Goal: Information Seeking & Learning: Learn about a topic

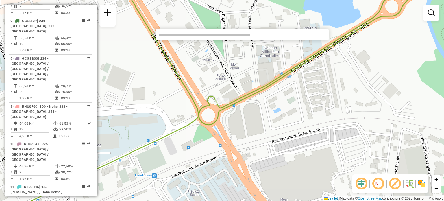
scroll to position [1558, 0]
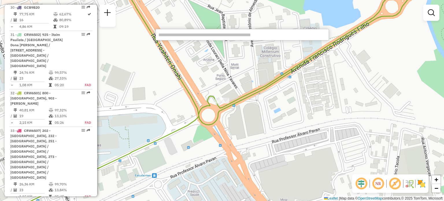
select select "**********"
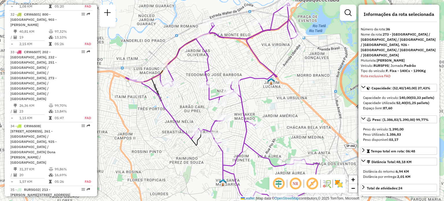
scroll to position [1651, 0]
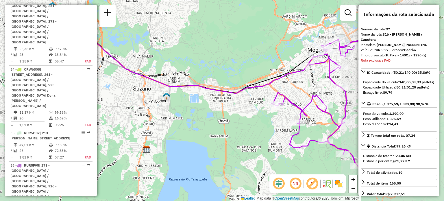
scroll to position [1698, 0]
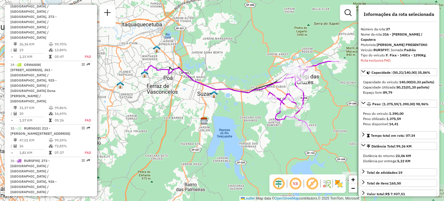
drag, startPoint x: 189, startPoint y: 95, endPoint x: 199, endPoint y: 95, distance: 10.7
click at [200, 95] on div "Janela de atendimento Grade de atendimento Capacidade Transportadoras Veículos …" at bounding box center [222, 100] width 444 height 201
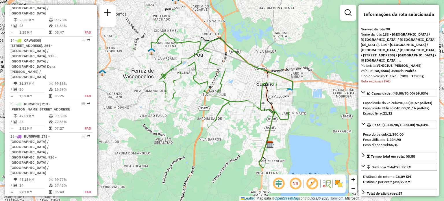
scroll to position [1731, 0]
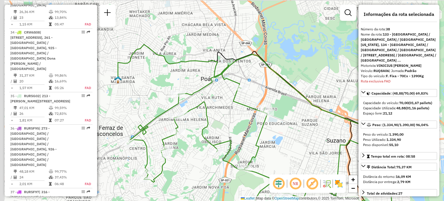
drag, startPoint x: 177, startPoint y: 50, endPoint x: 223, endPoint y: 92, distance: 62.0
click at [223, 93] on div "Janela de atendimento Grade de atendimento Capacidade Transportadoras Veículos …" at bounding box center [222, 100] width 444 height 201
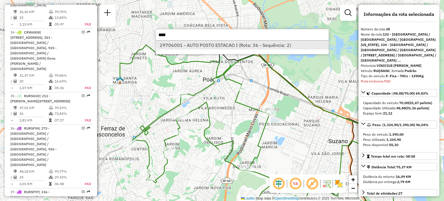
type input "****"
click at [206, 44] on li "29706001 - AUTO POSTO ESTACAO I (Rota: 36 - Sequência: 2)" at bounding box center [242, 45] width 173 height 9
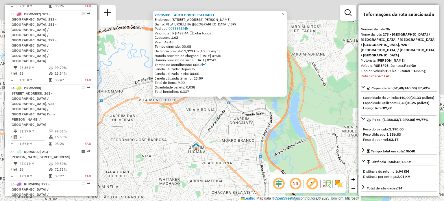
scroll to position [1651, 0]
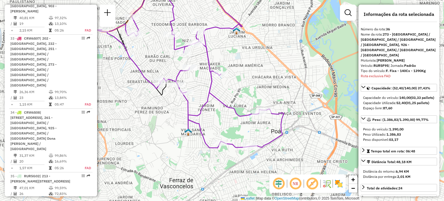
drag, startPoint x: 306, startPoint y: 94, endPoint x: 272, endPoint y: 44, distance: 61.1
click at [272, 44] on div "Janela de atendimento Grade de atendimento Capacidade Transportadoras Veículos …" at bounding box center [222, 100] width 444 height 201
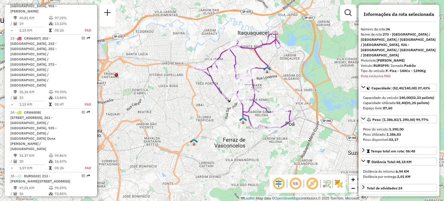
drag, startPoint x: 306, startPoint y: 65, endPoint x: 303, endPoint y: 76, distance: 11.9
click at [303, 76] on div "Janela de atendimento Grade de atendimento Capacidade Transportadoras Veículos …" at bounding box center [222, 100] width 444 height 201
